Goal: Transaction & Acquisition: Purchase product/service

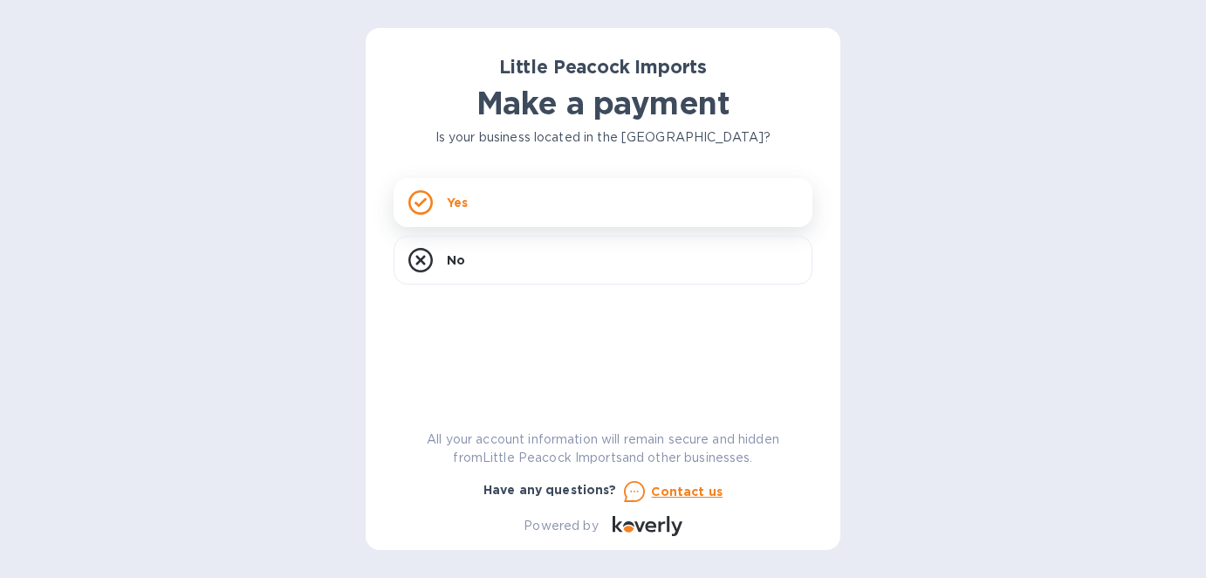
click at [418, 203] on icon at bounding box center [421, 203] width 12 height 10
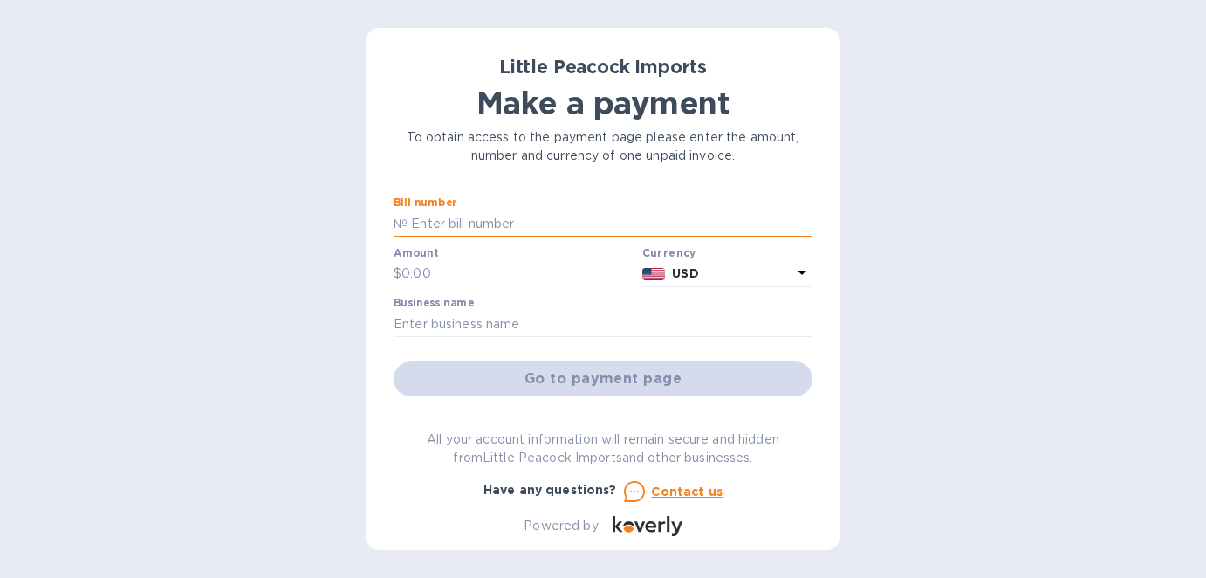
click at [466, 222] on input "text" at bounding box center [610, 223] width 405 height 26
type input "LP2507171"
click at [431, 271] on input "text" at bounding box center [519, 274] width 234 height 26
type input "640.00"
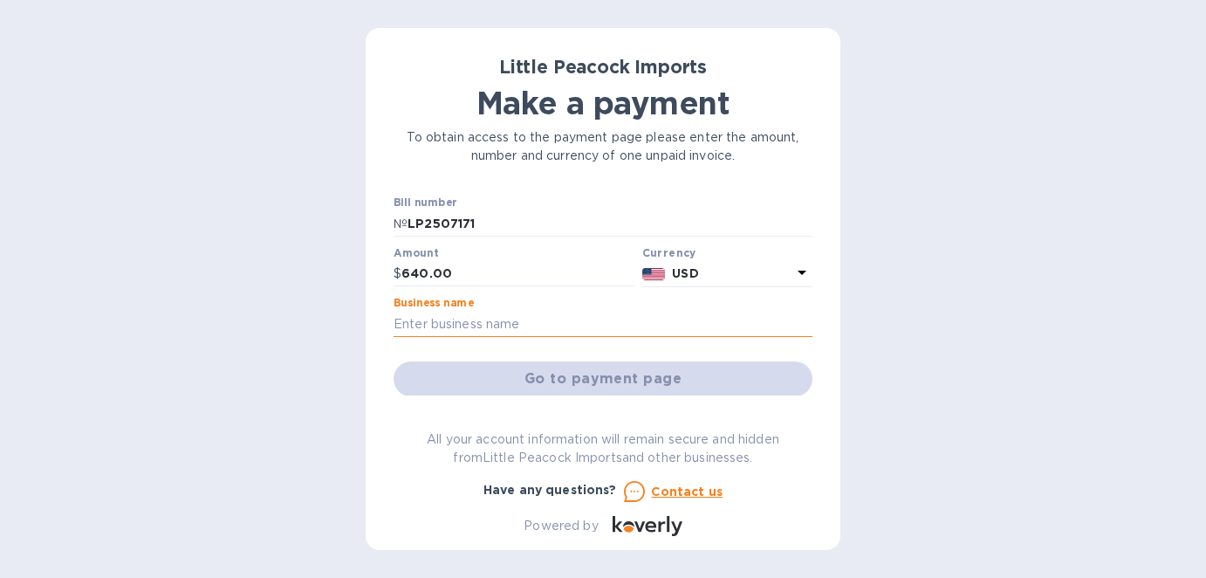
click at [444, 319] on input "text" at bounding box center [603, 324] width 419 height 26
type input "[STREET_ADDRESS], LLC"
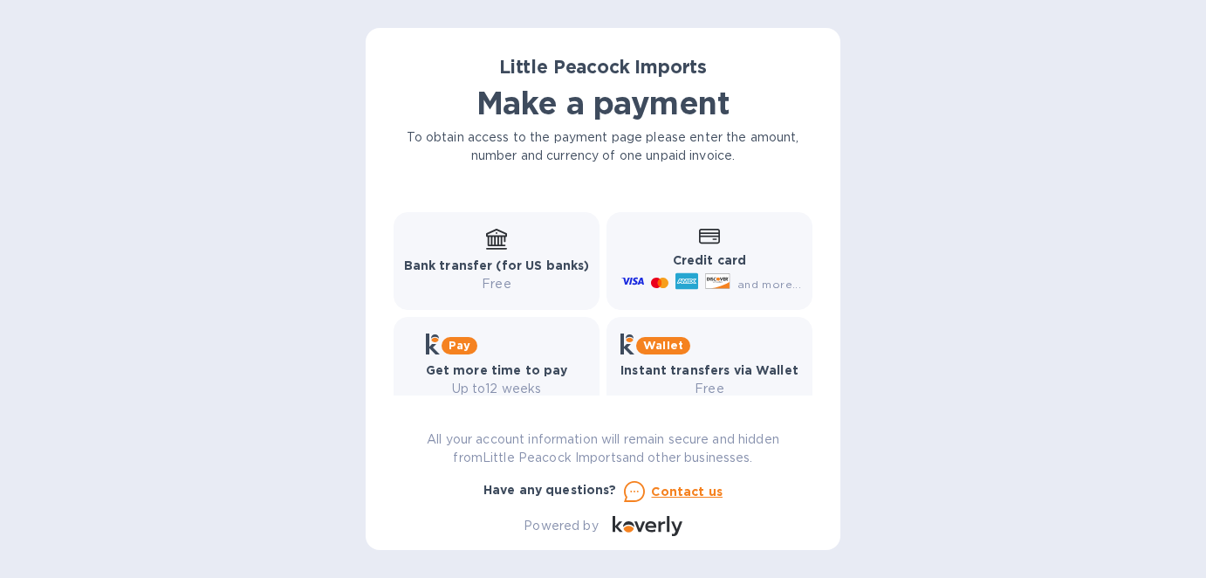
scroll to position [266, 0]
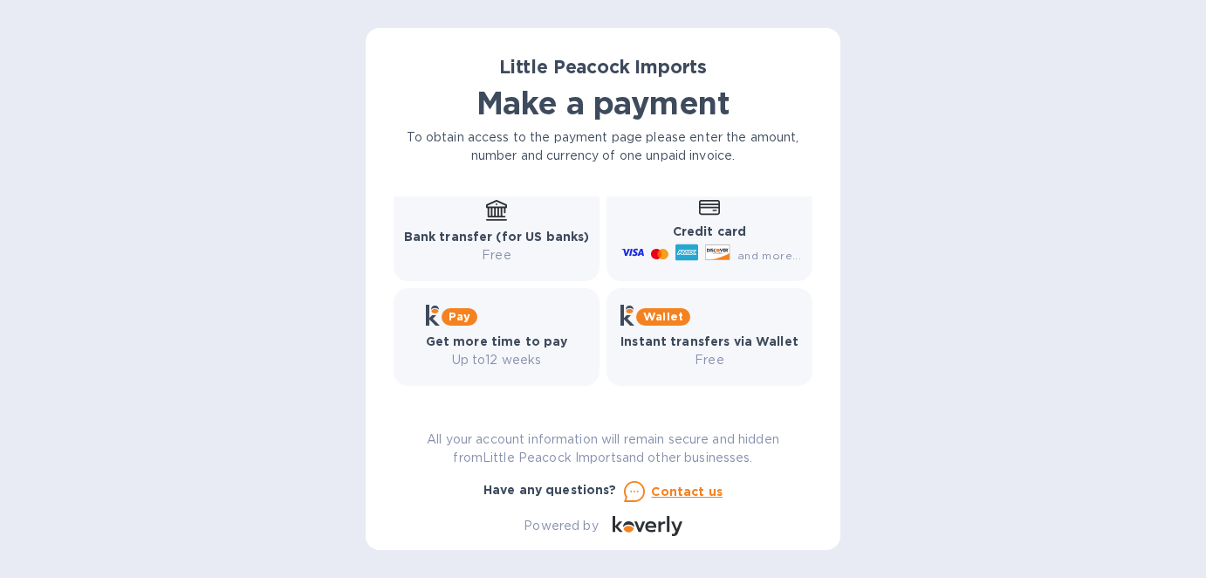
click at [519, 259] on p "Free" at bounding box center [497, 255] width 186 height 18
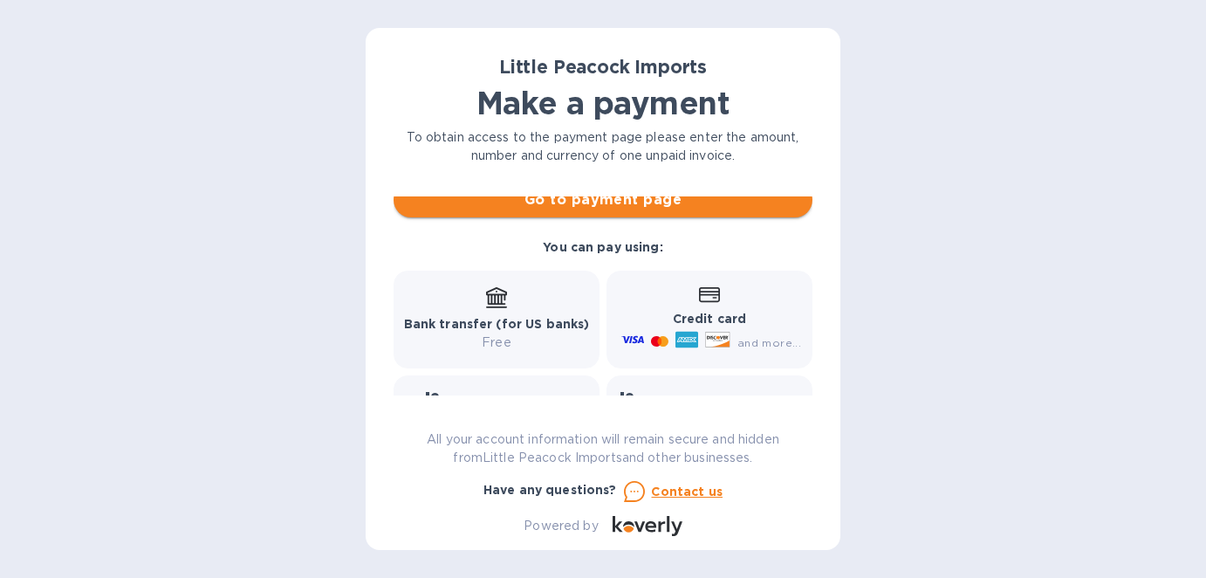
click at [593, 203] on span "Go to payment page" at bounding box center [603, 199] width 391 height 21
